Goal: Feedback & Contribution: Leave review/rating

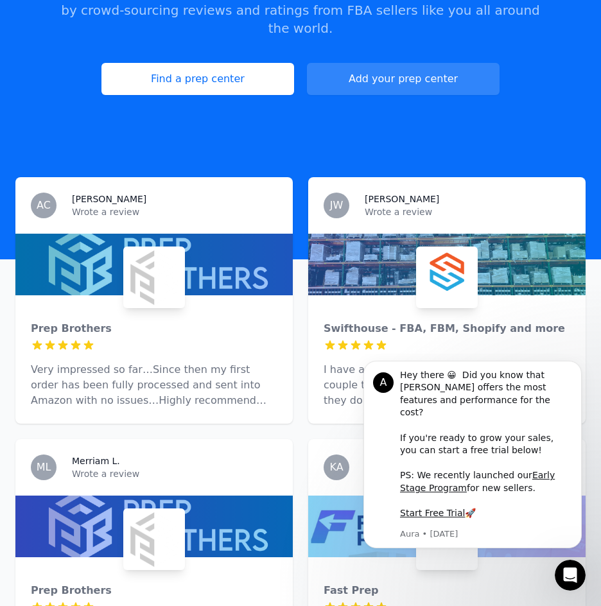
scroll to position [385, 0]
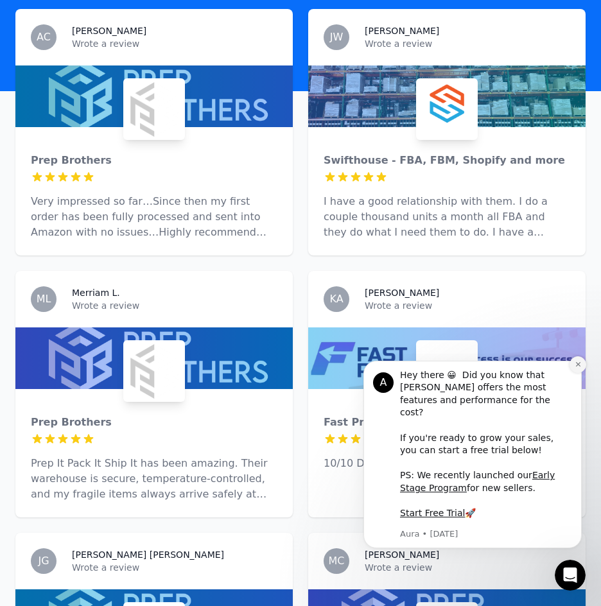
click at [581, 368] on icon "Dismiss notification" at bounding box center [578, 364] width 7 height 7
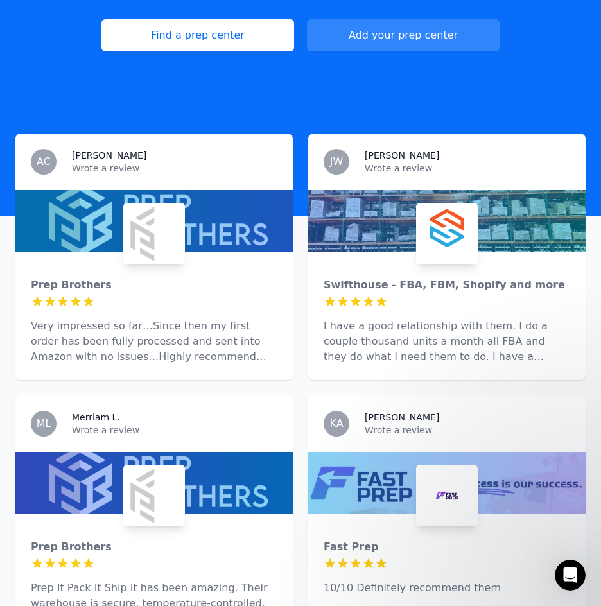
scroll to position [0, 0]
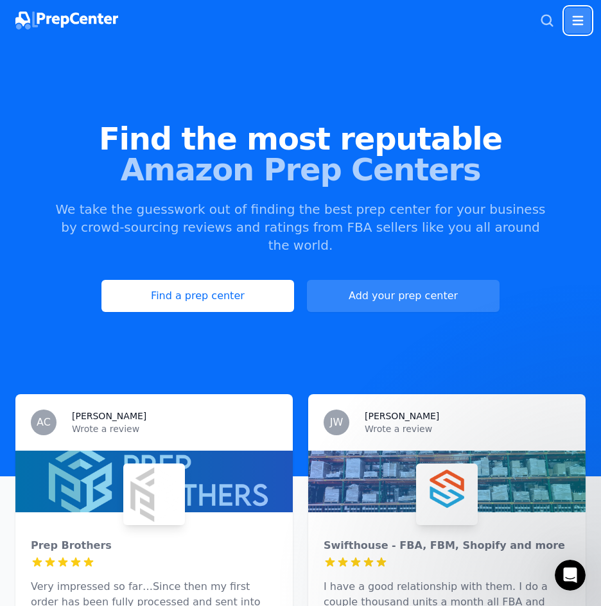
click at [572, 22] on icon "button" at bounding box center [577, 20] width 15 height 15
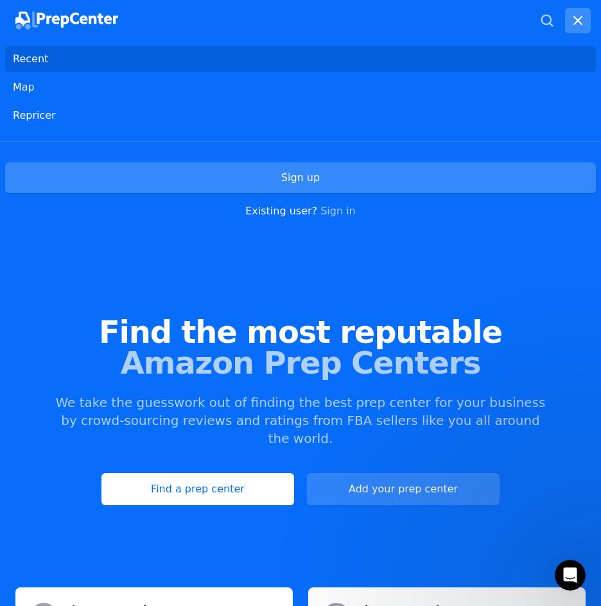
click at [152, 169] on link "Sign up" at bounding box center [300, 178] width 591 height 31
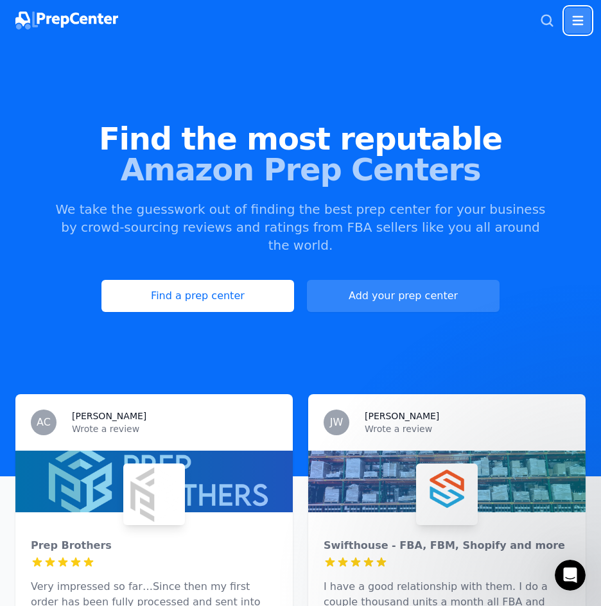
click at [577, 15] on icon "button" at bounding box center [577, 20] width 15 height 15
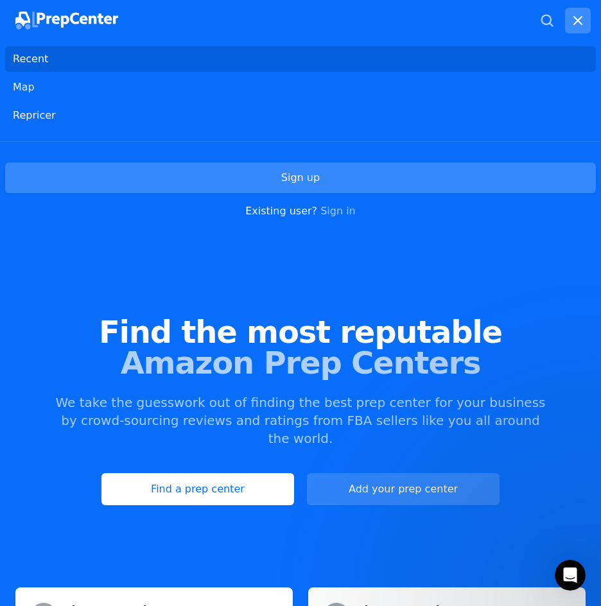
click at [297, 184] on link "Sign up" at bounding box center [300, 178] width 591 height 31
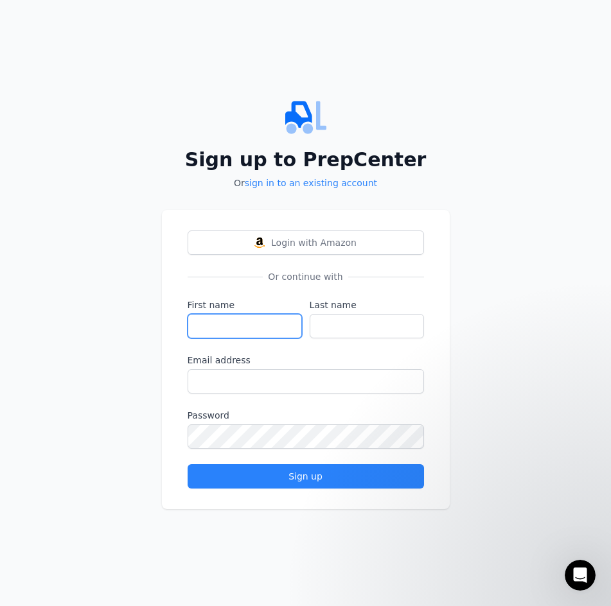
click at [251, 323] on input "First name" at bounding box center [245, 326] width 114 height 24
type input "[PERSON_NAME]"
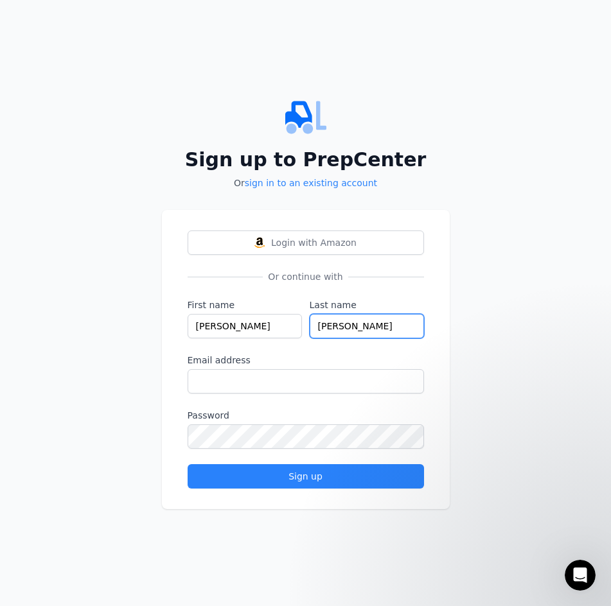
type input "[PERSON_NAME]"
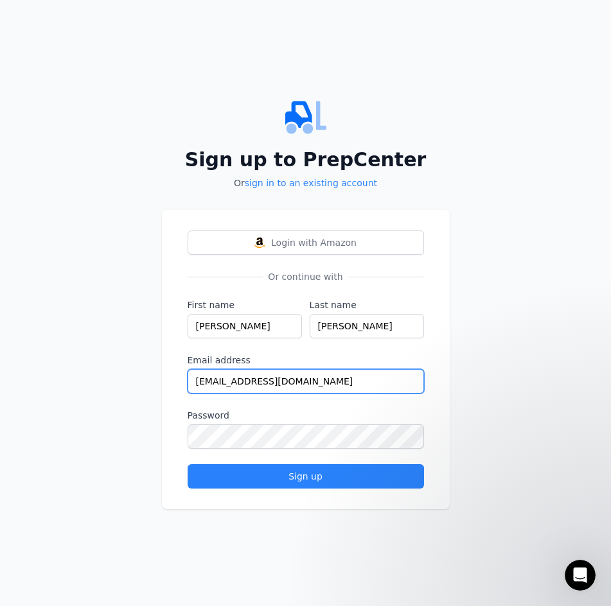
type input "[EMAIL_ADDRESS][DOMAIN_NAME]"
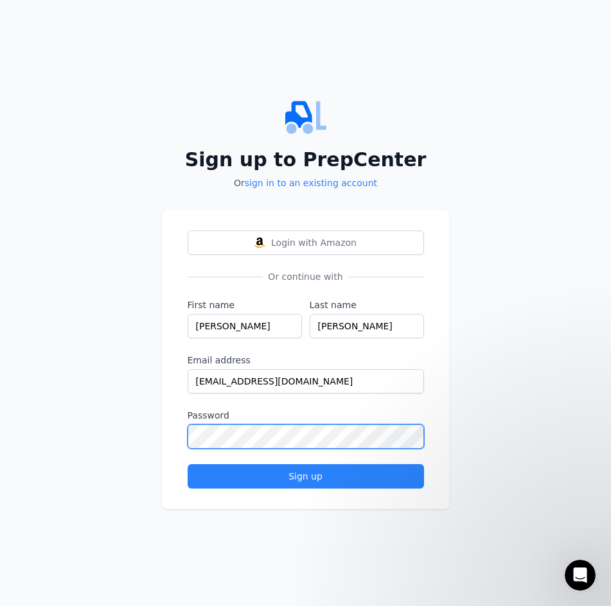
click at [188, 464] on button "Sign up" at bounding box center [306, 476] width 236 height 24
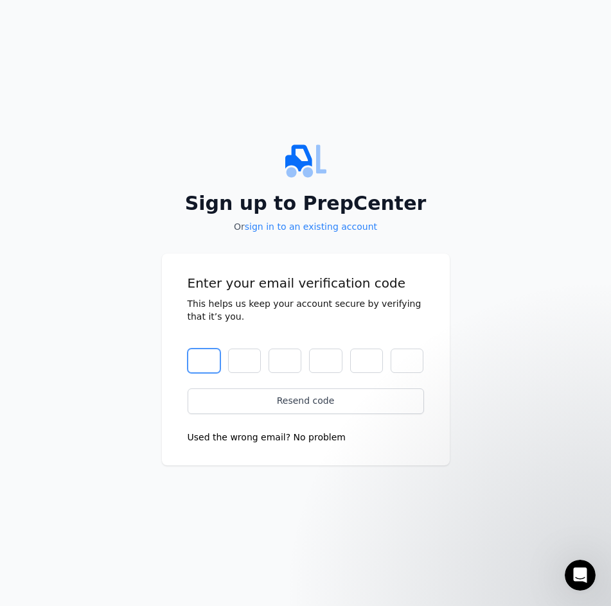
click at [209, 363] on input "text" at bounding box center [204, 361] width 33 height 24
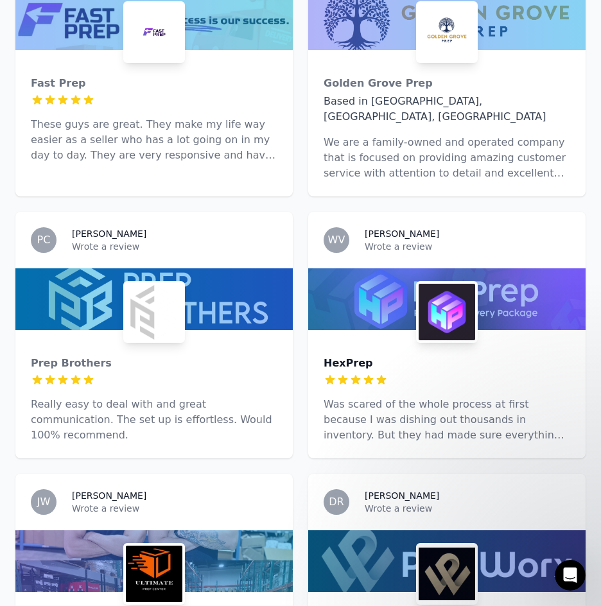
scroll to position [1261, 0]
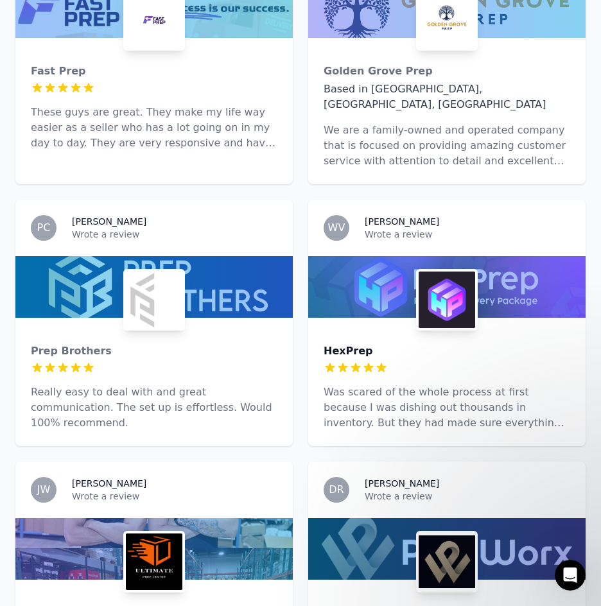
click at [412, 344] on div "HexPrep" at bounding box center [447, 351] width 247 height 15
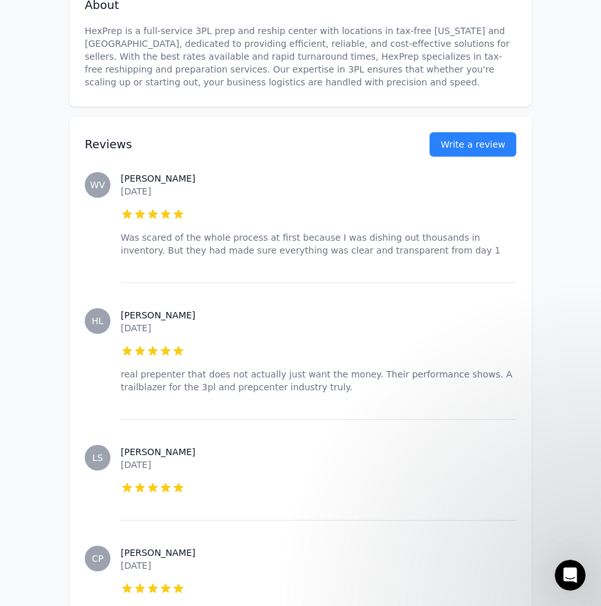
scroll to position [385, 0]
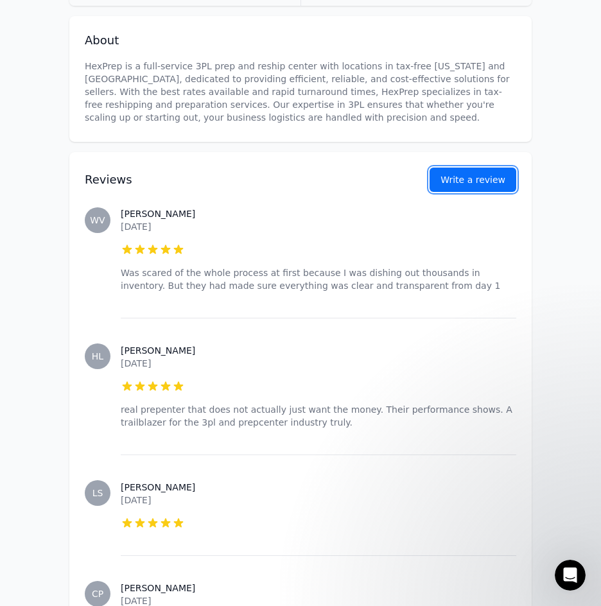
click at [479, 192] on button "Write a review" at bounding box center [473, 180] width 87 height 24
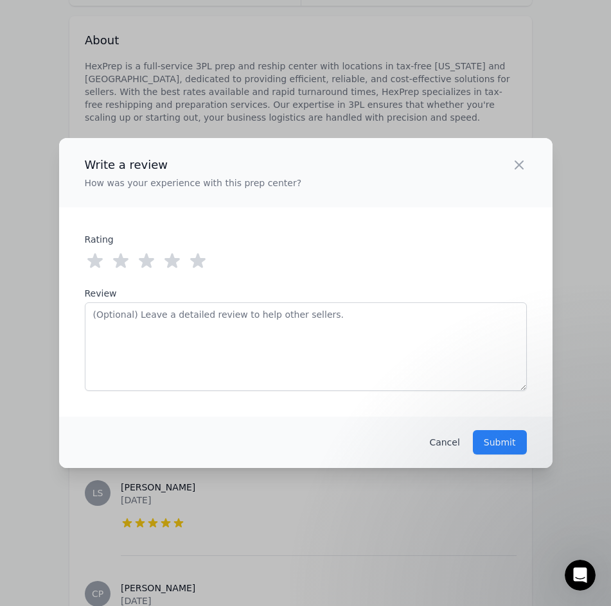
click at [192, 267] on icon at bounding box center [198, 261] width 21 height 21
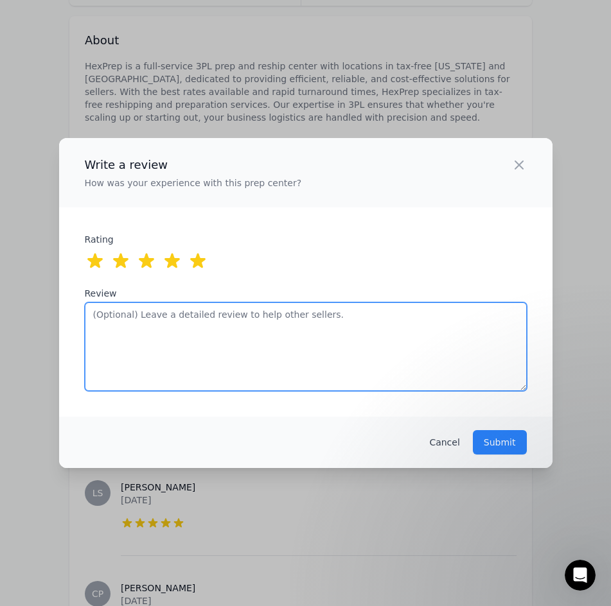
click at [252, 358] on textarea "Review" at bounding box center [306, 347] width 442 height 89
type textarea "Z"
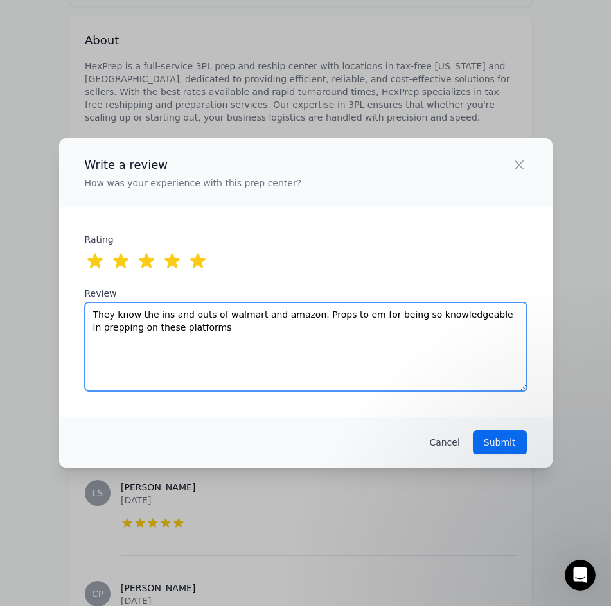
type textarea "They know the ins and outs of walmart and amazon. Props to em for being so know…"
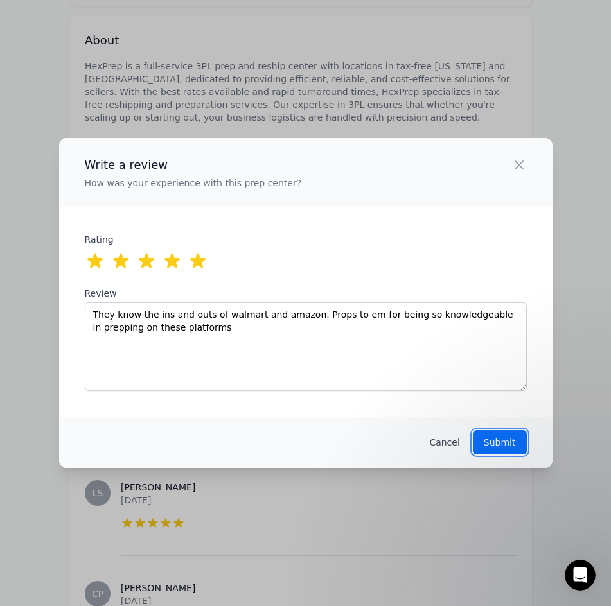
click at [512, 444] on p "Submit" at bounding box center [500, 442] width 32 height 13
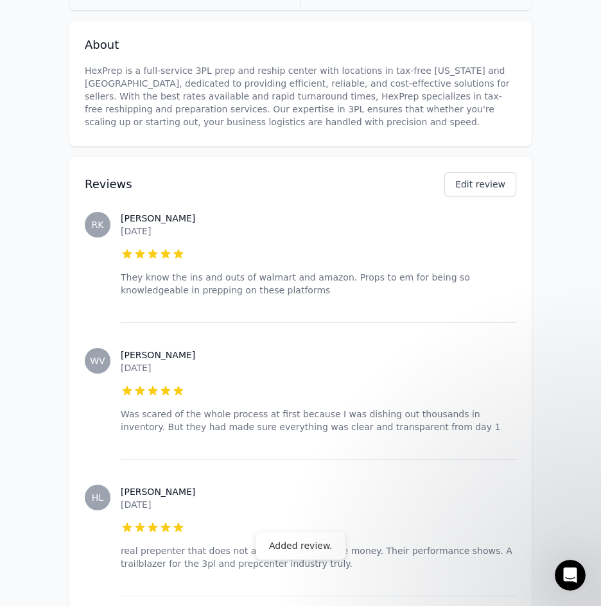
scroll to position [0, 0]
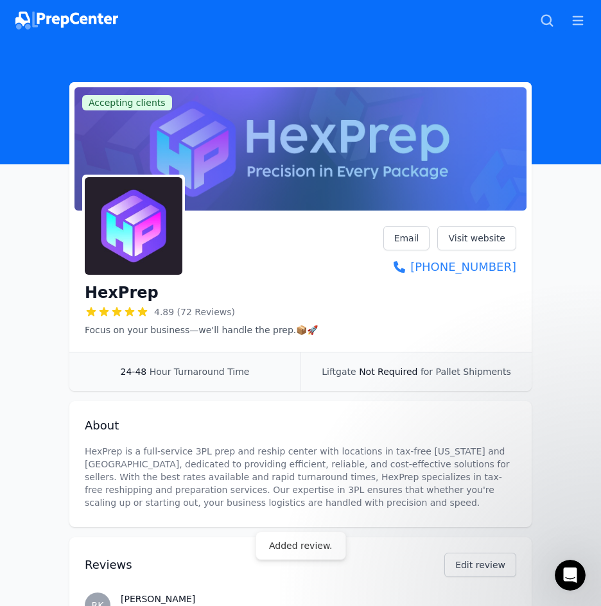
click at [102, 22] on img at bounding box center [66, 21] width 103 height 18
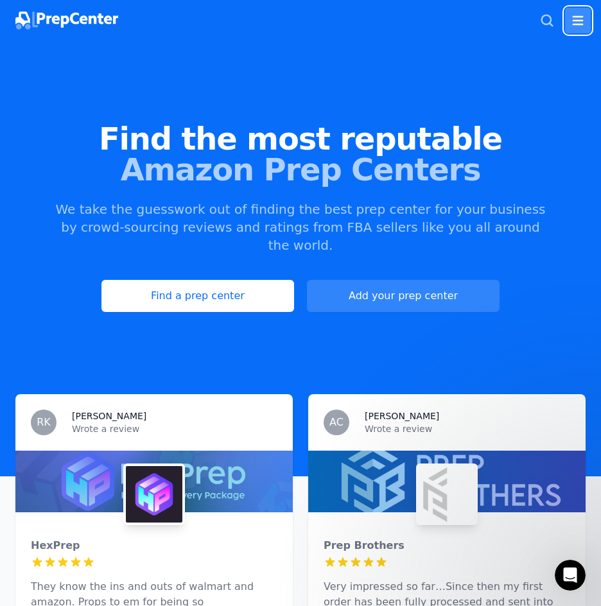
click at [581, 12] on button "Open main menu" at bounding box center [578, 21] width 26 height 26
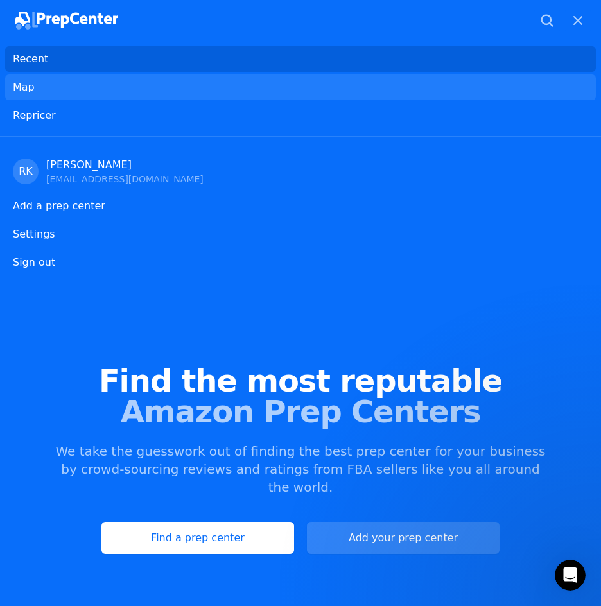
click at [85, 88] on link "Map" at bounding box center [300, 88] width 591 height 26
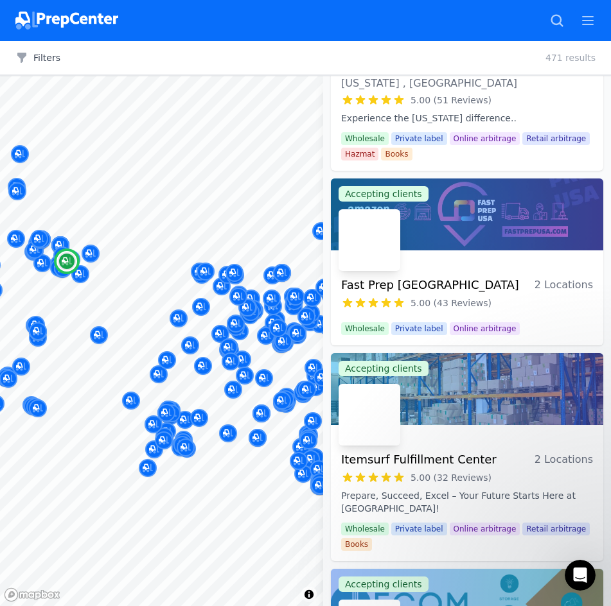
scroll to position [835, 0]
